Goal: Information Seeking & Learning: Learn about a topic

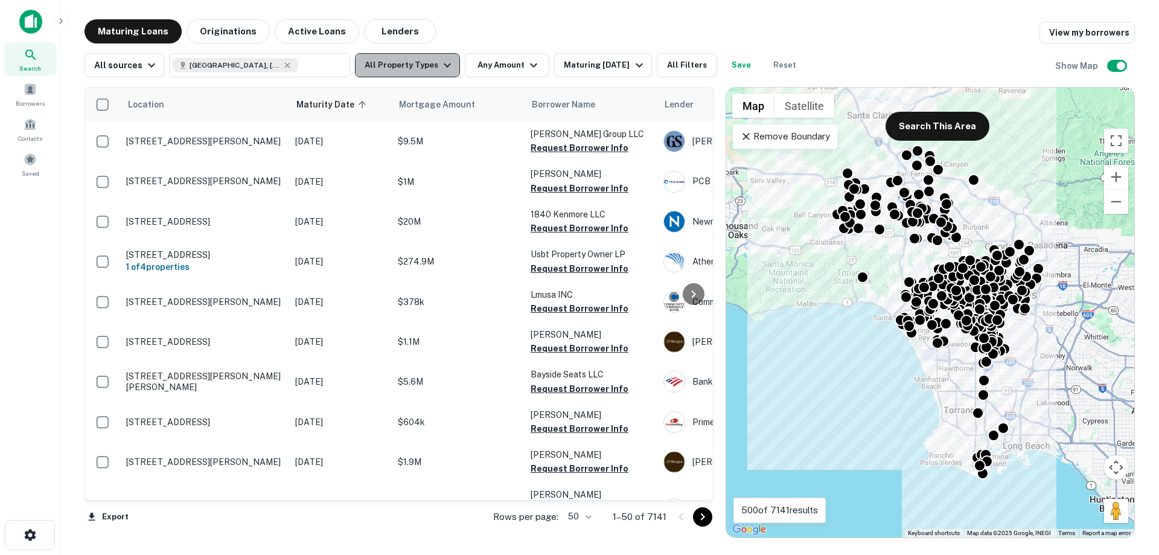
click at [431, 70] on button "All Property Types" at bounding box center [407, 65] width 105 height 24
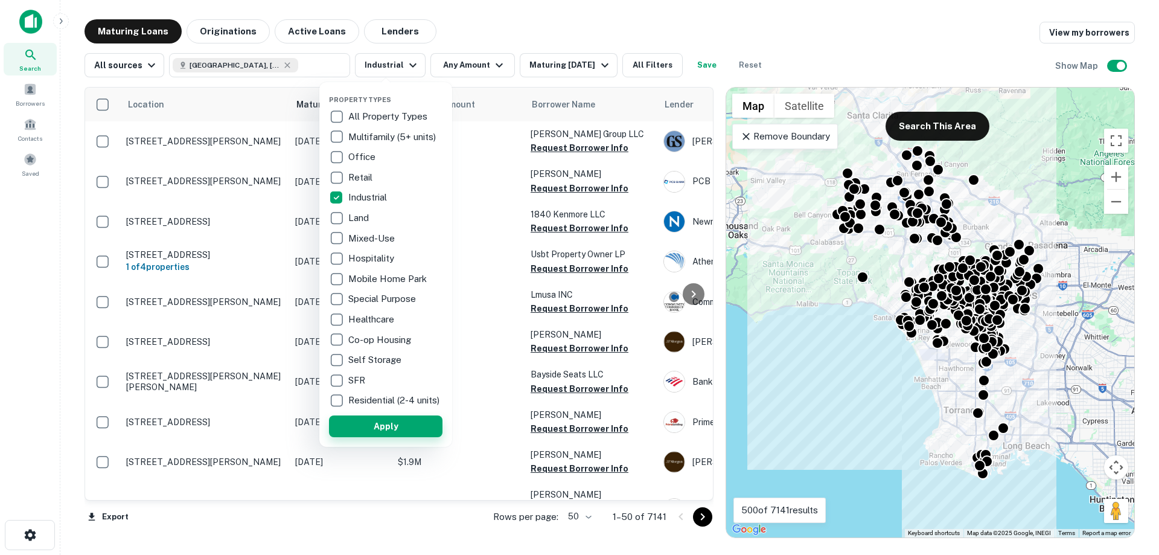
click at [399, 435] on button "Apply" at bounding box center [385, 426] width 113 height 22
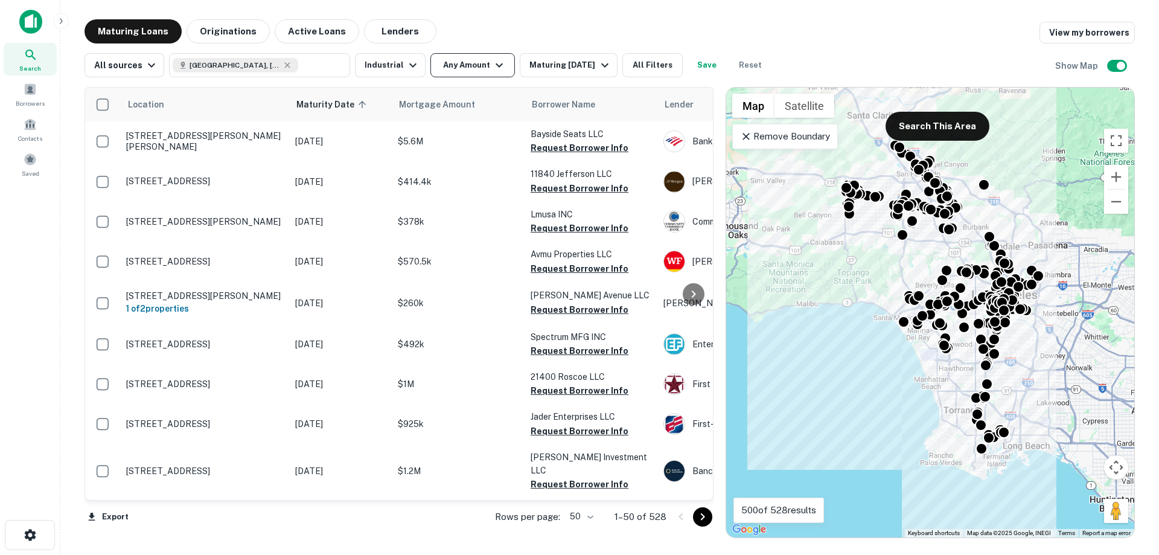
click at [459, 66] on button "Any Amount" at bounding box center [472, 65] width 84 height 24
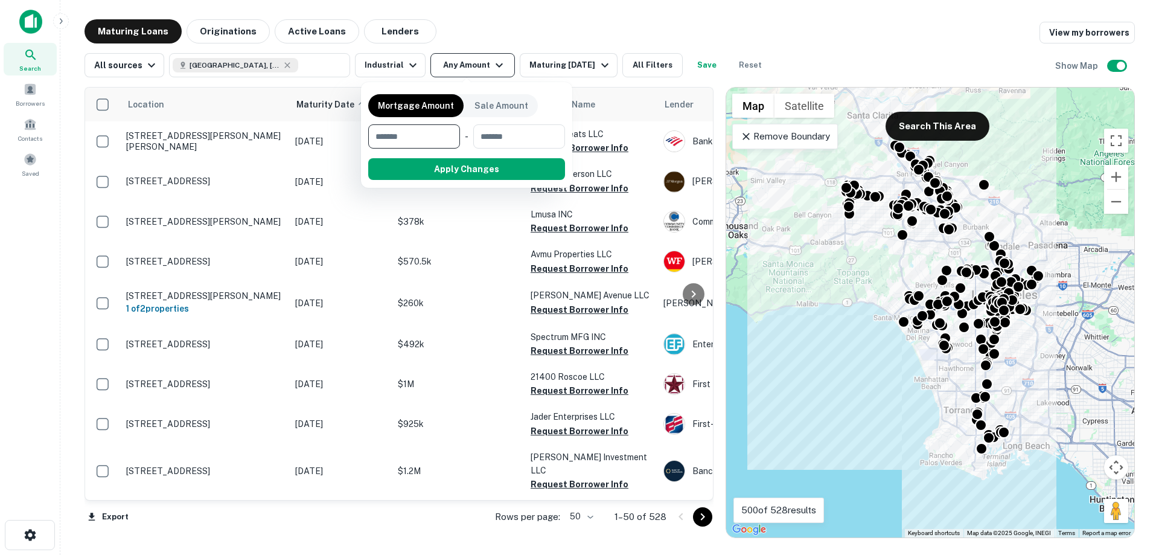
click at [459, 67] on div at bounding box center [579, 277] width 1159 height 555
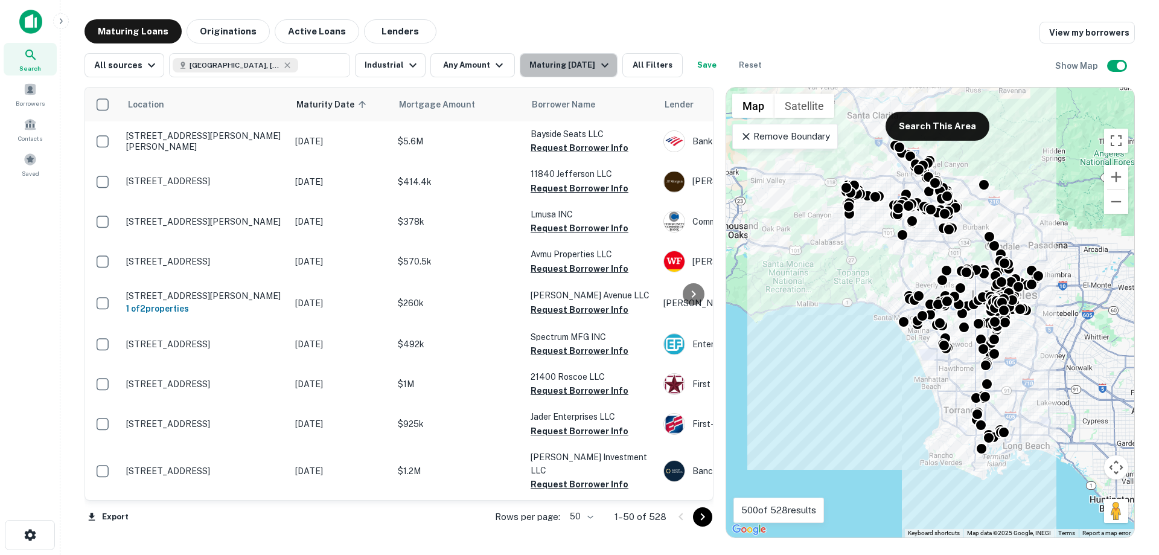
click at [578, 71] on div "Maturing [DATE]" at bounding box center [570, 65] width 82 height 14
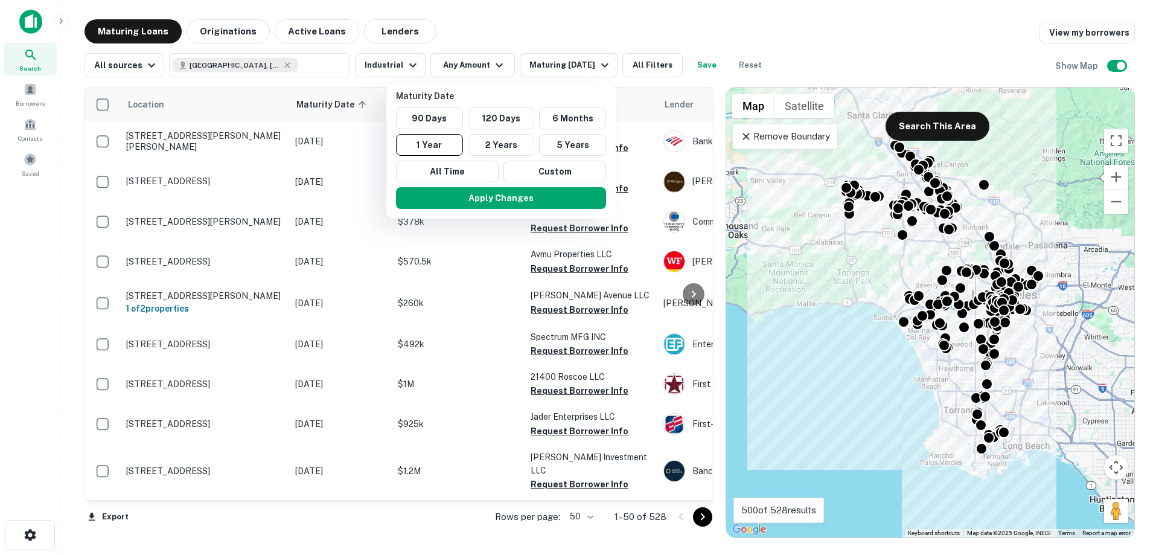
click at [578, 71] on div at bounding box center [579, 277] width 1159 height 555
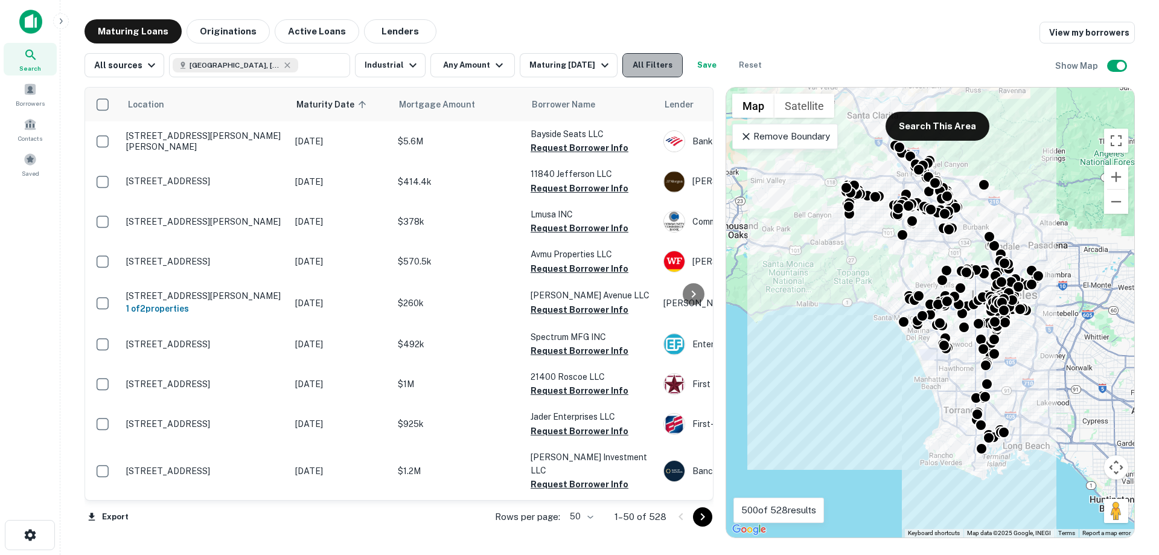
click at [643, 57] on button "All Filters" at bounding box center [652, 65] width 60 height 24
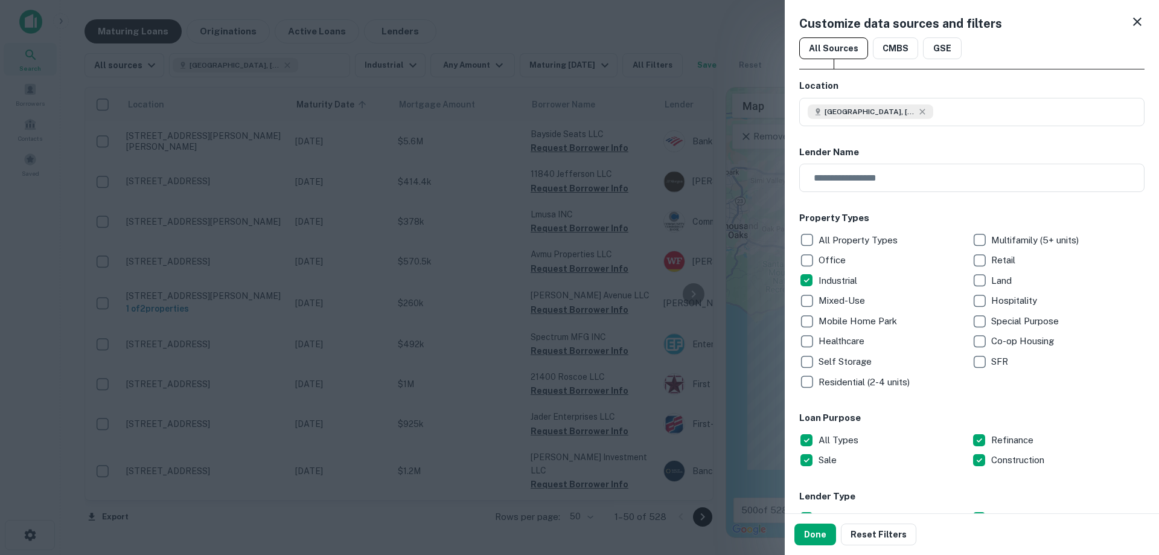
scroll to position [603, 0]
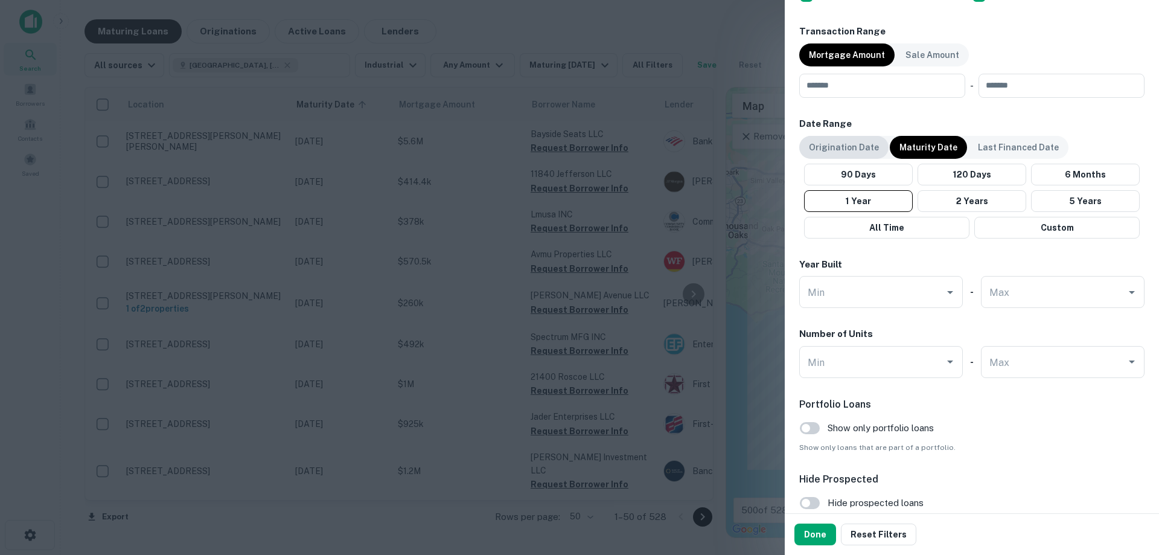
click at [844, 155] on div "Origination Date" at bounding box center [843, 147] width 89 height 23
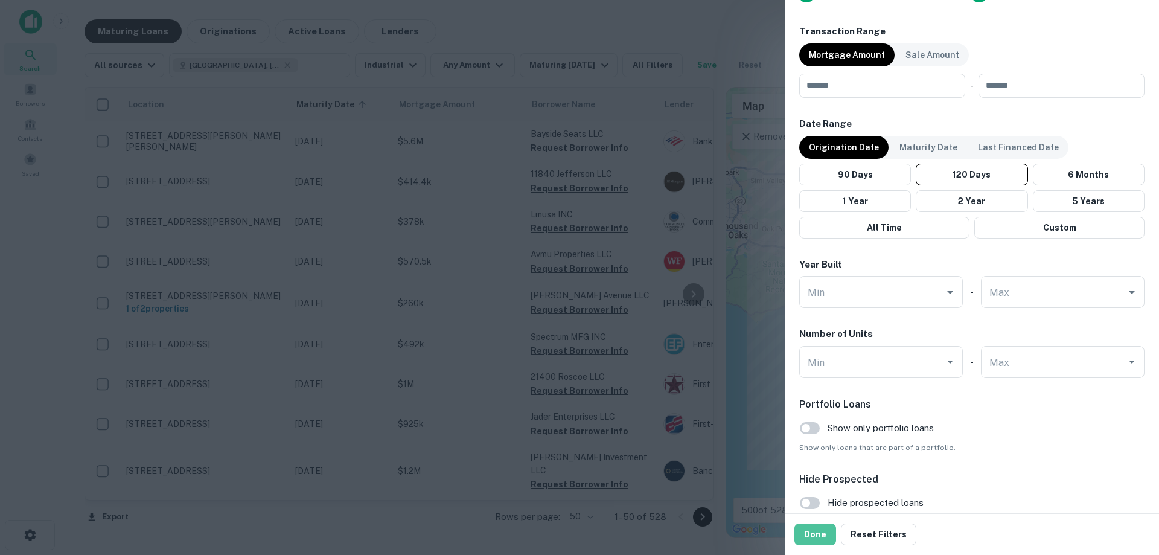
drag, startPoint x: 825, startPoint y: 526, endPoint x: 839, endPoint y: 516, distance: 17.3
click at [825, 527] on button "Done" at bounding box center [815, 534] width 42 height 22
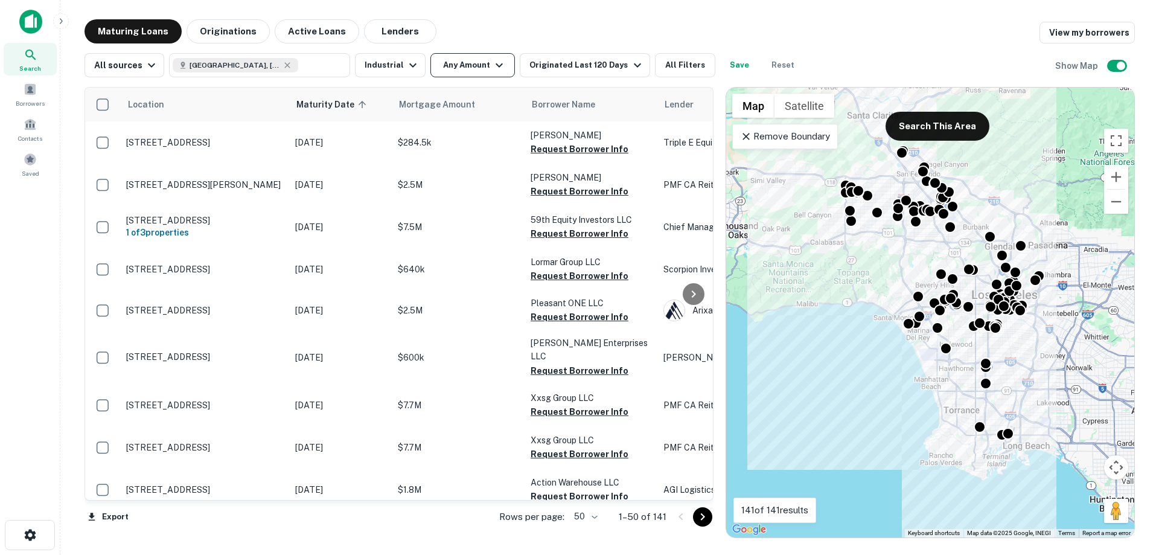
click at [492, 63] on icon "button" at bounding box center [499, 65] width 14 height 14
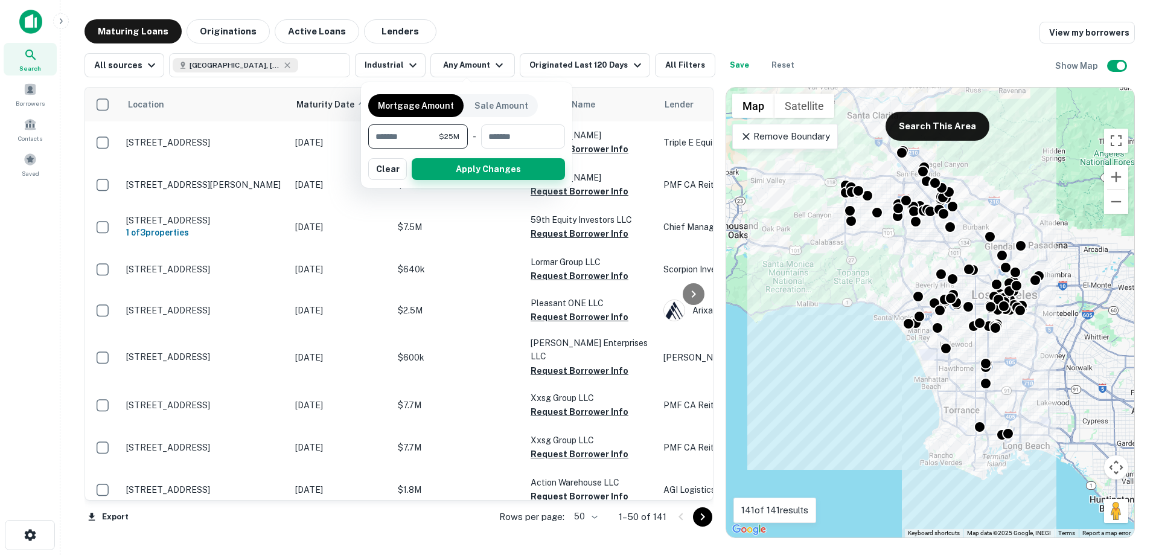
type input "********"
click at [451, 167] on button "Apply Changes" at bounding box center [488, 169] width 153 height 22
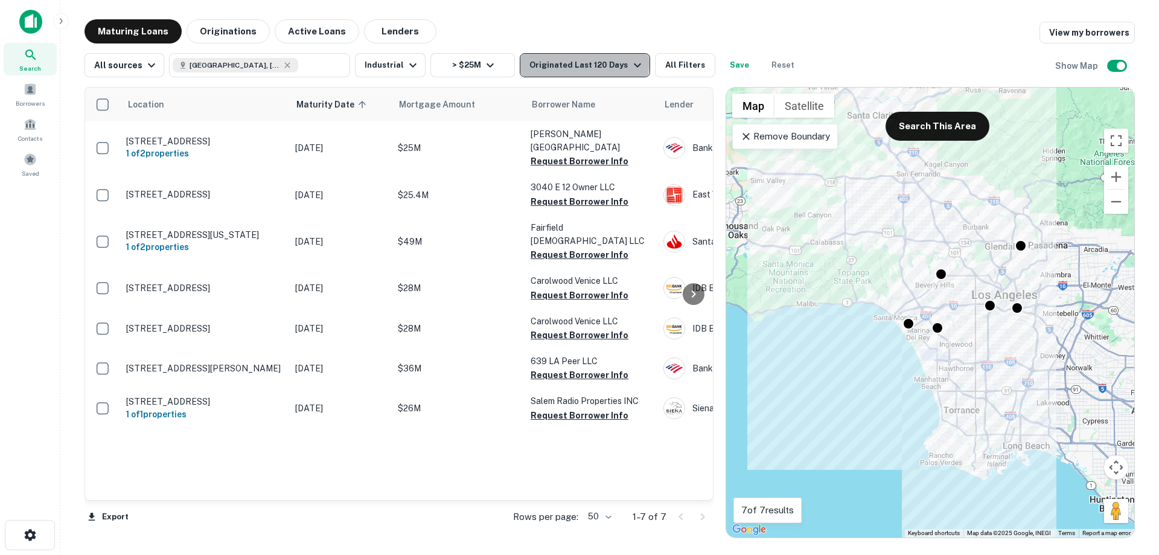
click at [578, 63] on div "Originated Last 120 Days" at bounding box center [586, 65] width 115 height 14
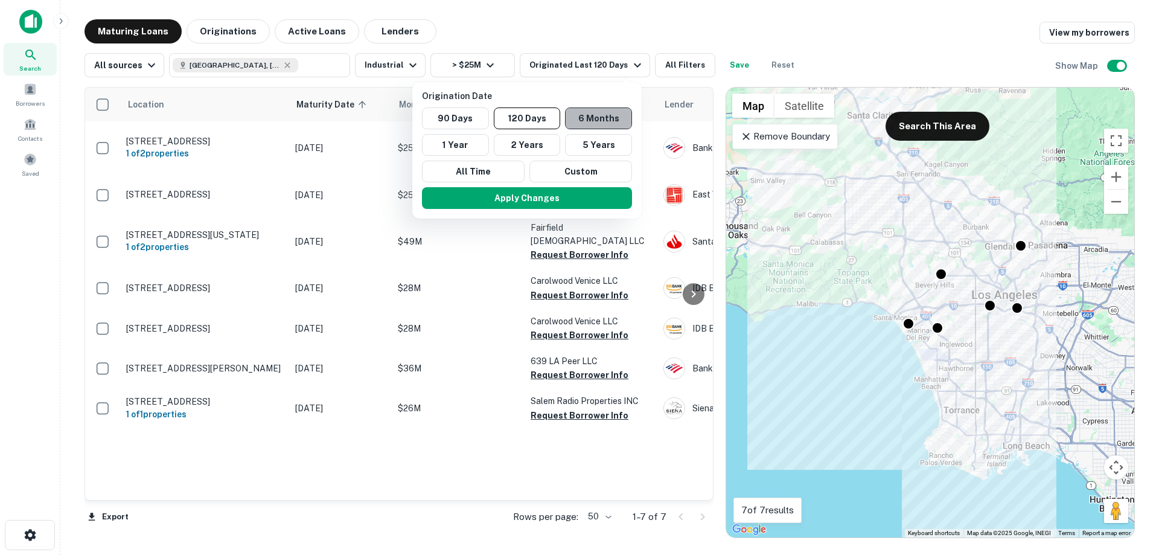
click at [599, 126] on button "6 Months" at bounding box center [598, 118] width 67 height 22
click at [561, 207] on button "Apply Changes" at bounding box center [529, 198] width 210 height 22
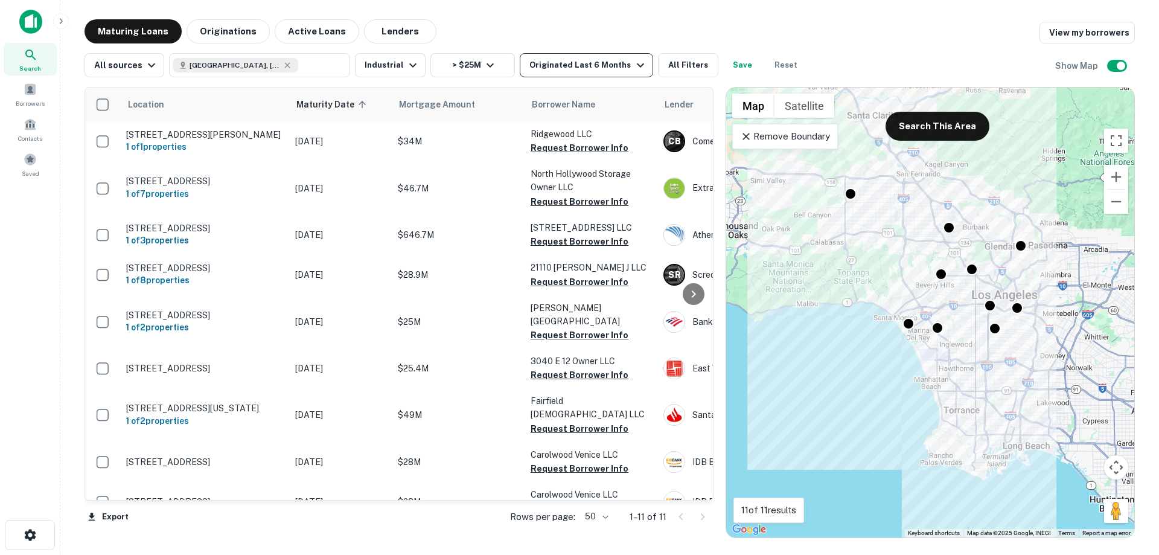
click at [549, 74] on button "Originated Last 6 Months" at bounding box center [586, 65] width 133 height 24
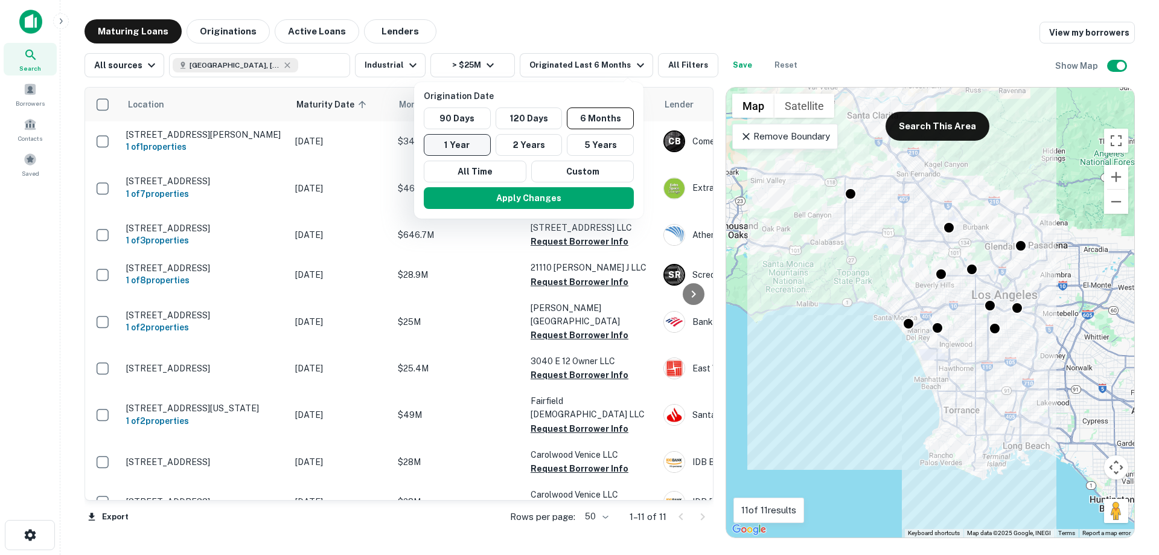
click at [456, 143] on button "1 Year" at bounding box center [457, 145] width 67 height 22
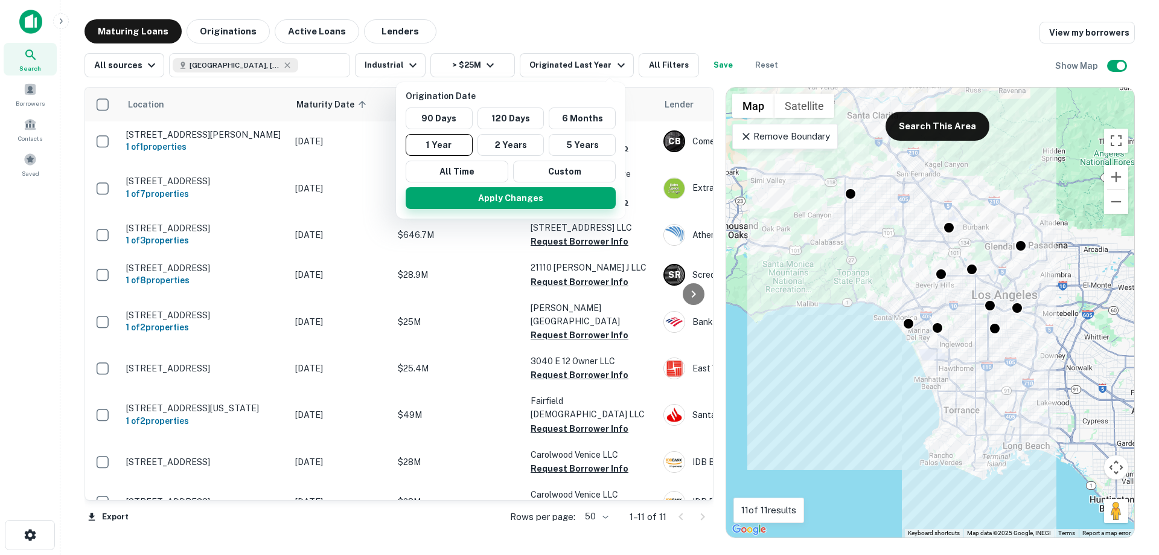
click at [494, 202] on button "Apply Changes" at bounding box center [511, 198] width 210 height 22
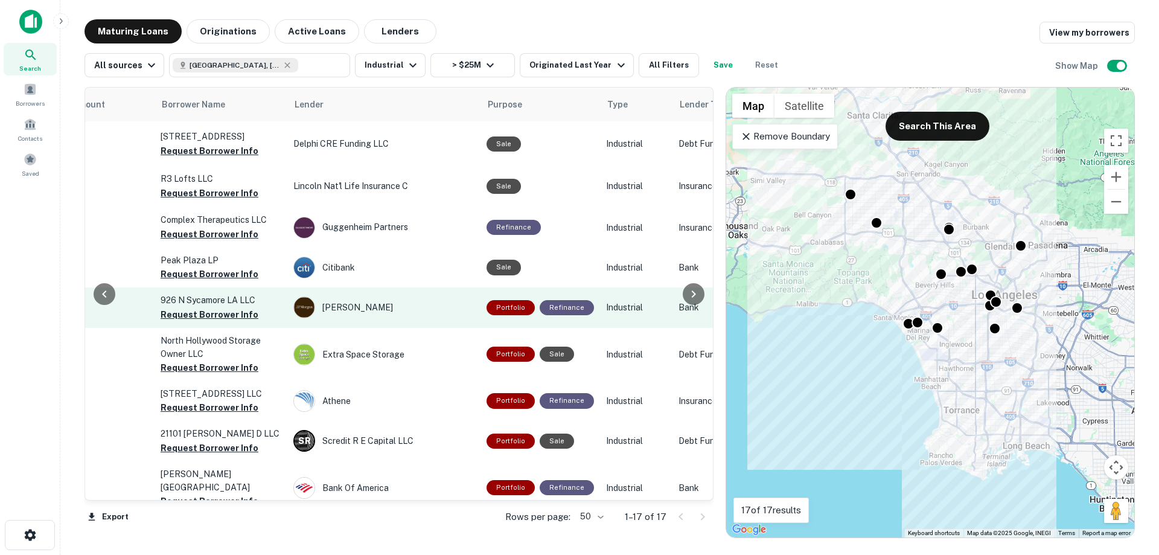
scroll to position [0, 370]
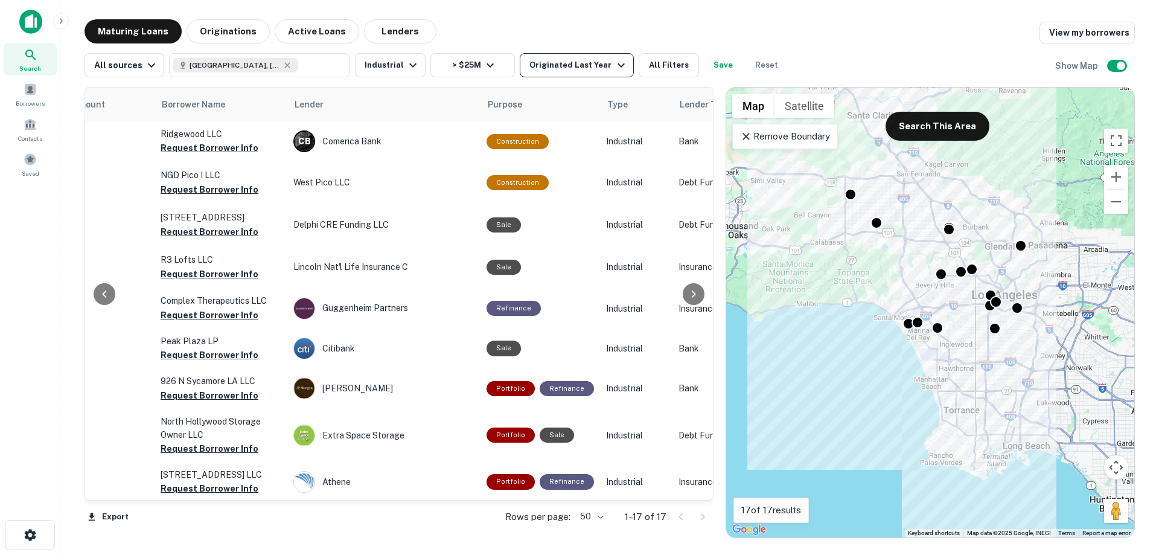
click at [571, 70] on div "Originated Last Year" at bounding box center [578, 65] width 98 height 14
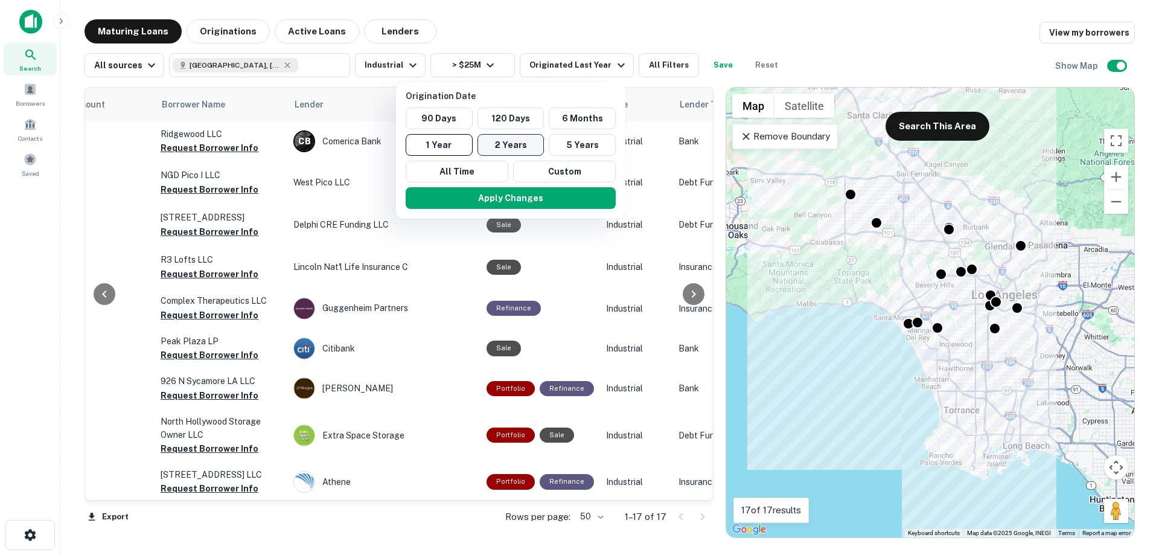
click at [502, 148] on button "2 Years" at bounding box center [510, 145] width 67 height 22
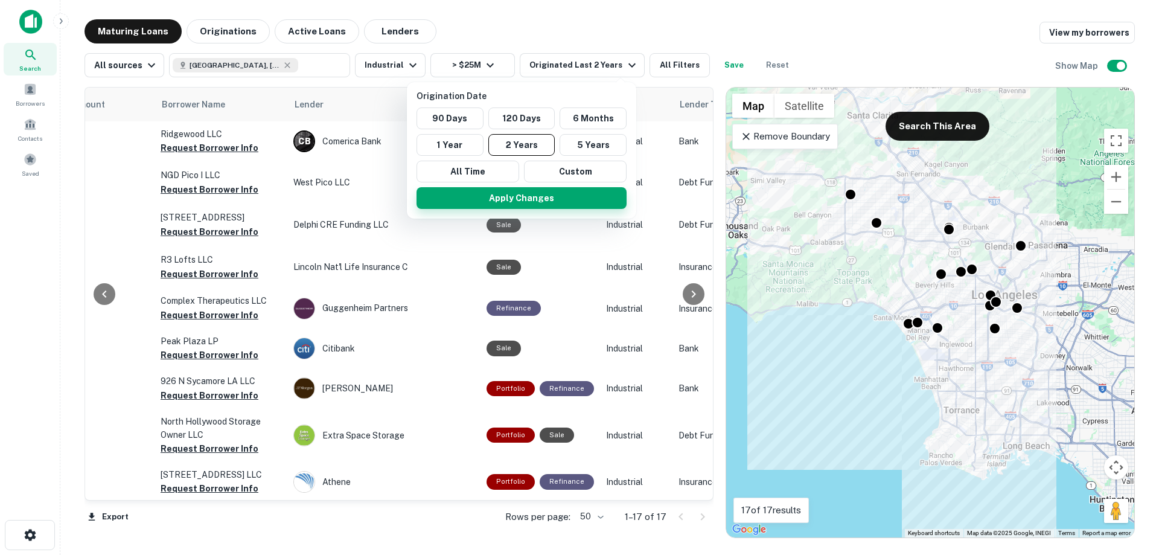
click at [505, 192] on button "Apply Changes" at bounding box center [521, 198] width 210 height 22
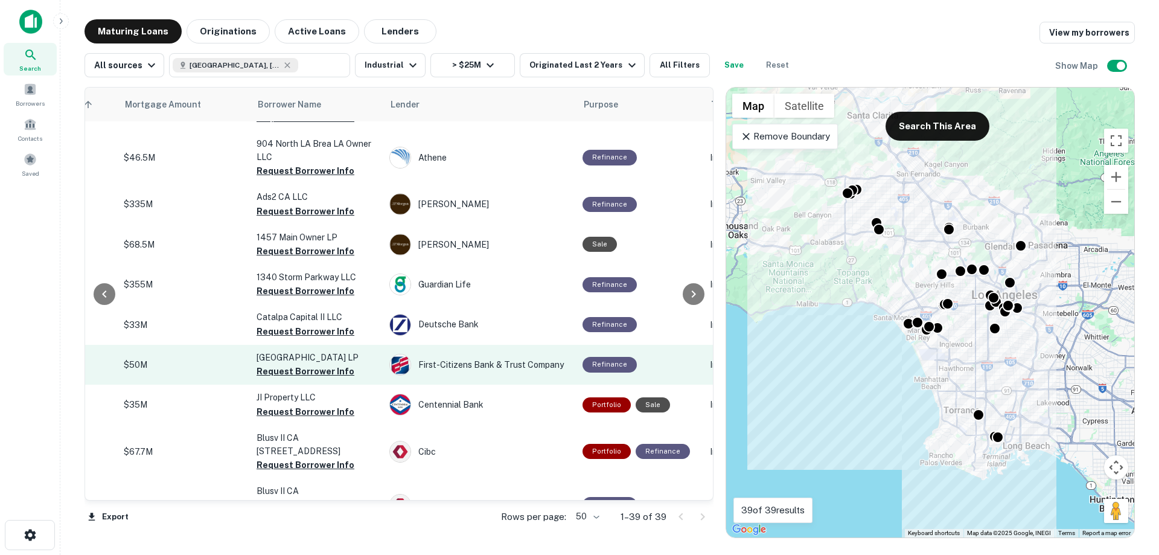
scroll to position [0, 274]
